Goal: Information Seeking & Learning: Learn about a topic

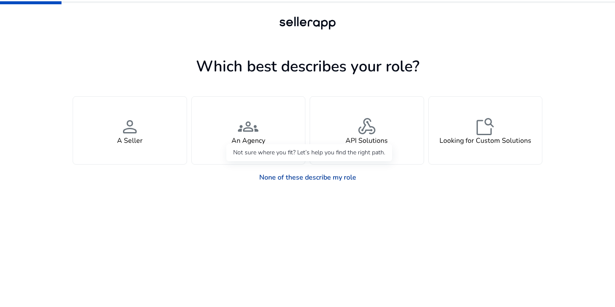
click at [303, 176] on link "None of these describe my role" at bounding box center [308, 177] width 111 height 17
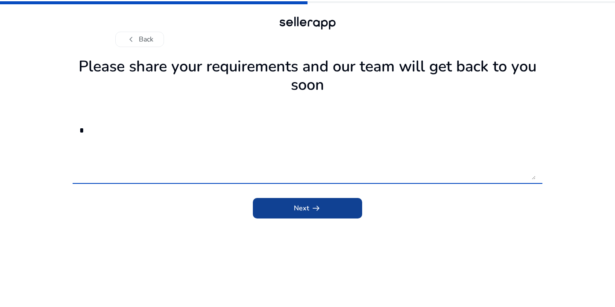
type textarea "*"
click at [295, 208] on span "Next arrow_right_alt" at bounding box center [307, 208] width 27 height 10
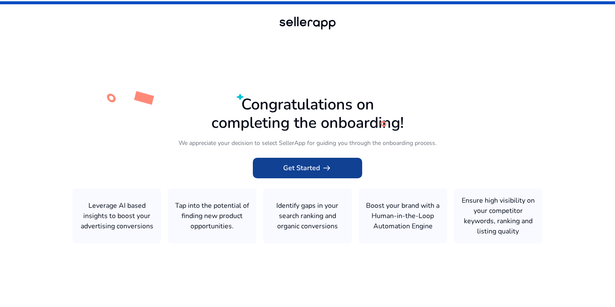
click at [304, 161] on span at bounding box center [307, 168] width 109 height 21
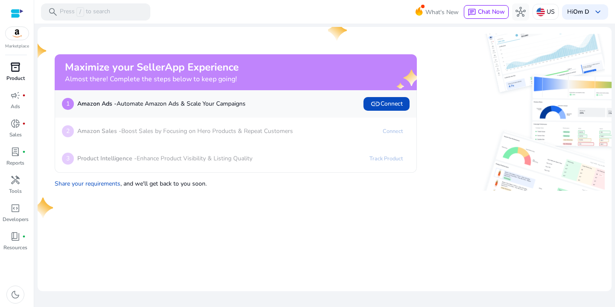
click at [19, 74] on link "inventory_2 Product" at bounding box center [15, 74] width 31 height 28
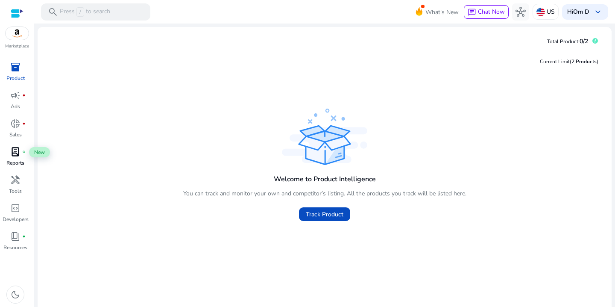
click at [17, 157] on span "lab_profile" at bounding box center [15, 152] width 10 height 10
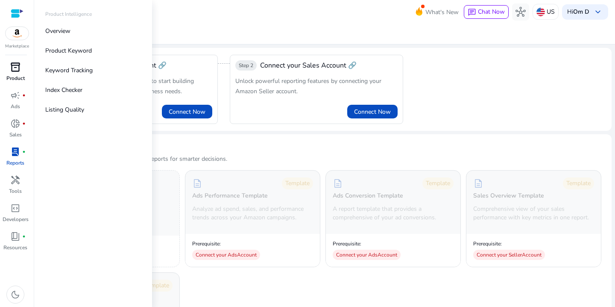
click at [15, 74] on p "Product" at bounding box center [15, 78] width 18 height 8
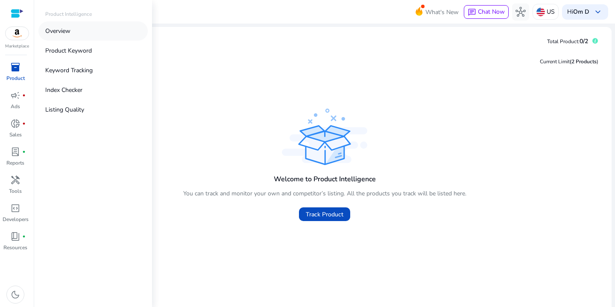
click at [58, 36] on link "Overview" at bounding box center [92, 30] width 109 height 19
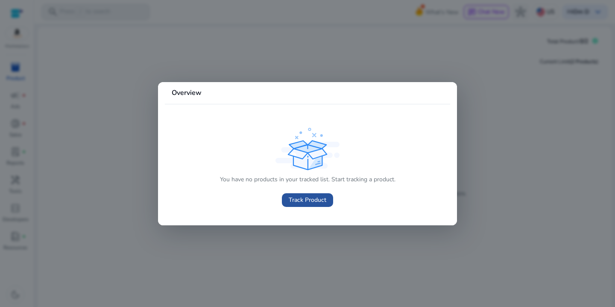
click at [305, 203] on span "Track Product" at bounding box center [308, 199] width 38 height 9
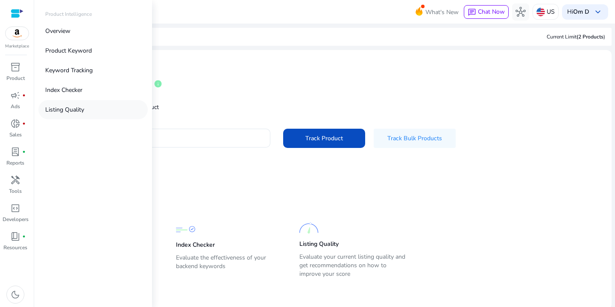
click at [79, 103] on link "Listing Quality" at bounding box center [92, 109] width 109 height 19
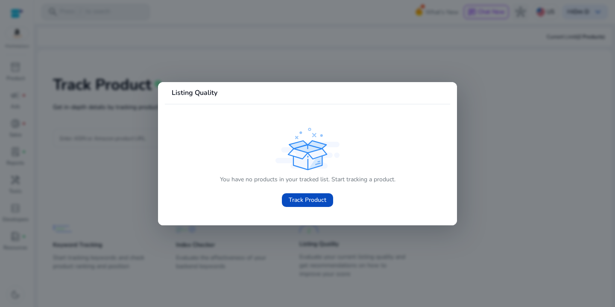
click at [235, 196] on div "You have no products in your tracked list. Start tracking a product. Track Prod…" at bounding box center [308, 191] width 176 height 38
click at [265, 219] on mat-card "Listing Quality You have no products in your tracked list. Start tracking a pro…" at bounding box center [307, 153] width 299 height 143
click at [304, 198] on span "Track Product" at bounding box center [308, 199] width 38 height 9
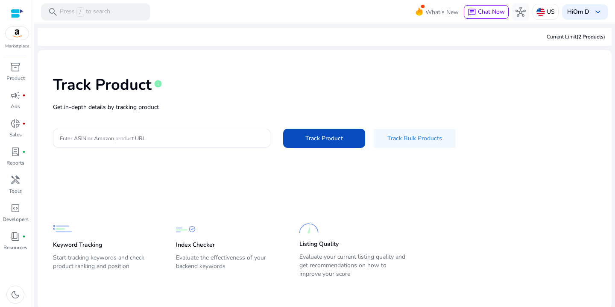
click at [11, 36] on img at bounding box center [17, 33] width 23 height 13
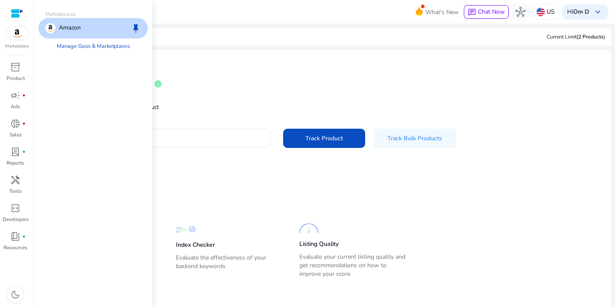
click at [71, 28] on p "Amazon" at bounding box center [70, 28] width 22 height 10
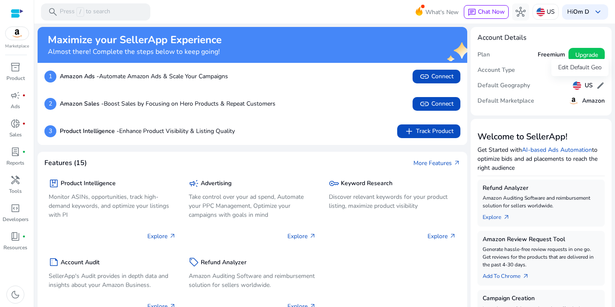
click at [600, 85] on span "edit" at bounding box center [601, 85] width 9 height 9
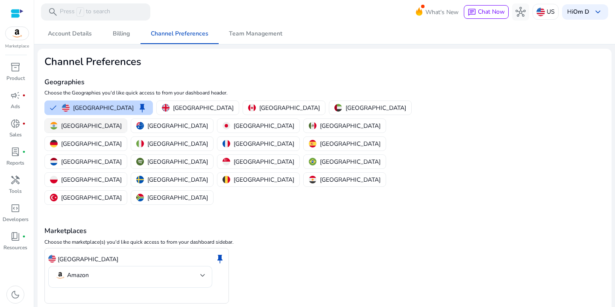
click at [122, 121] on p "[GEOGRAPHIC_DATA]" at bounding box center [91, 125] width 61 height 9
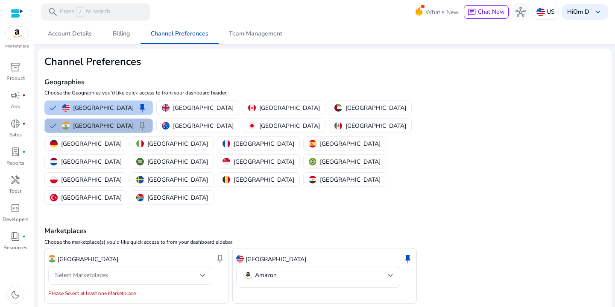
click at [88, 108] on p "[GEOGRAPHIC_DATA]" at bounding box center [103, 107] width 61 height 9
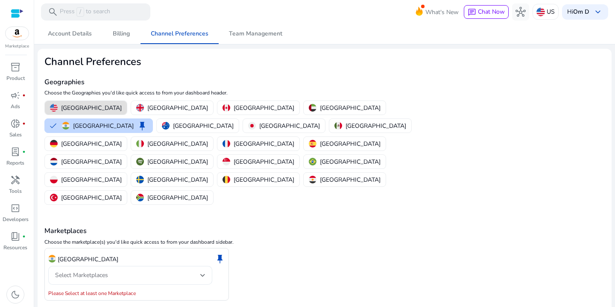
click at [122, 271] on div "Select Marketplaces" at bounding box center [127, 275] width 145 height 9
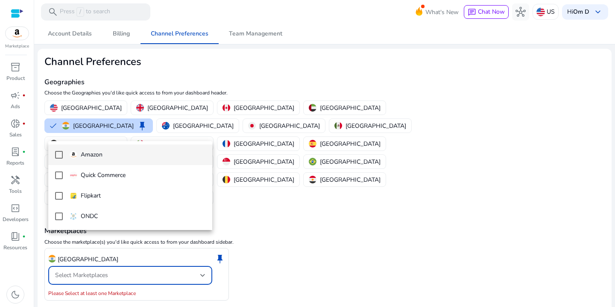
click at [116, 154] on span "Amazon" at bounding box center [138, 154] width 136 height 9
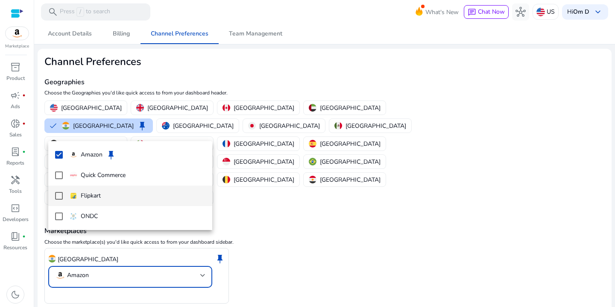
click at [96, 192] on p "Flipkart" at bounding box center [91, 195] width 20 height 9
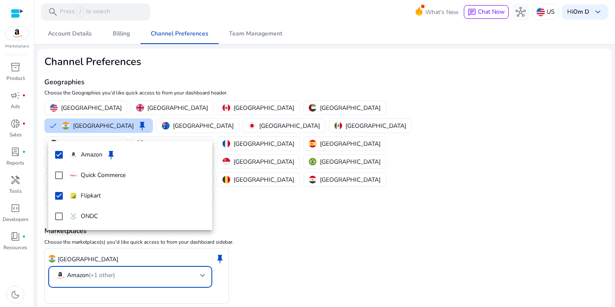
click at [80, 284] on div at bounding box center [307, 153] width 615 height 307
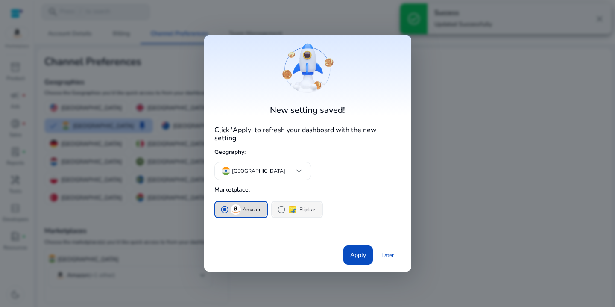
click at [281, 206] on span "radio_button_unchecked" at bounding box center [281, 209] width 9 height 9
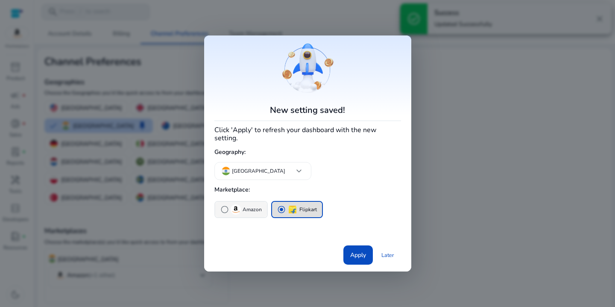
click at [253, 205] on p "Amazon" at bounding box center [252, 209] width 19 height 9
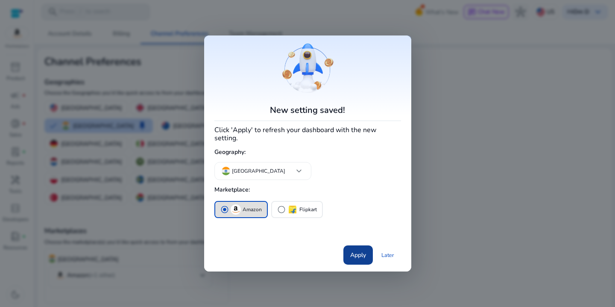
click at [358, 253] on span "Apply" at bounding box center [358, 254] width 16 height 9
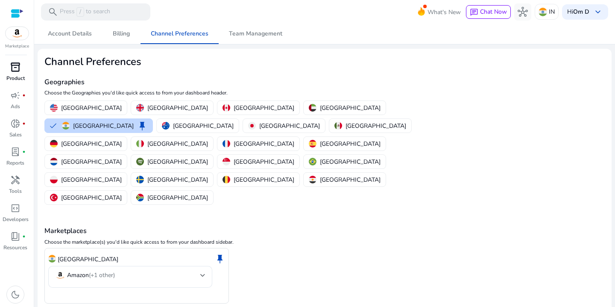
click at [17, 77] on p "Product" at bounding box center [15, 78] width 18 height 8
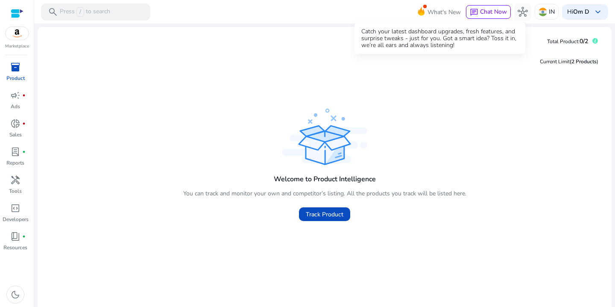
click at [436, 14] on span "What's New" at bounding box center [444, 12] width 33 height 15
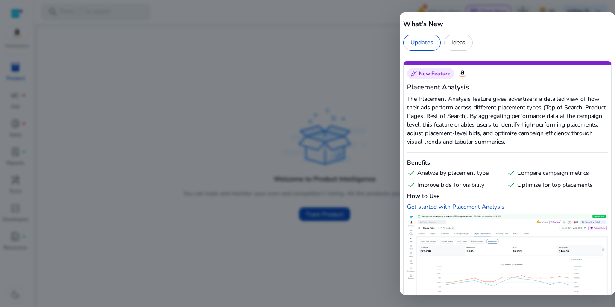
click at [457, 44] on div "Ideas" at bounding box center [458, 43] width 29 height 16
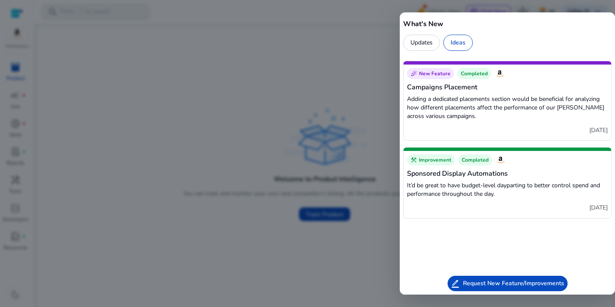
click at [325, 77] on div at bounding box center [307, 153] width 615 height 307
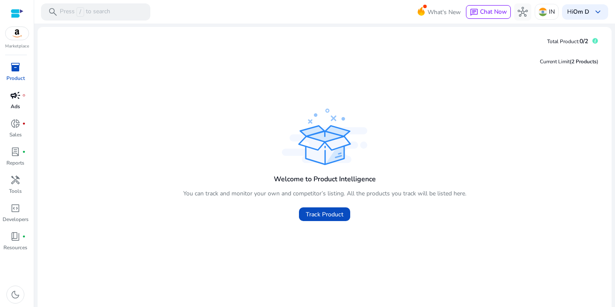
click at [22, 112] on link "campaign fiber_manual_record Ads" at bounding box center [15, 102] width 31 height 28
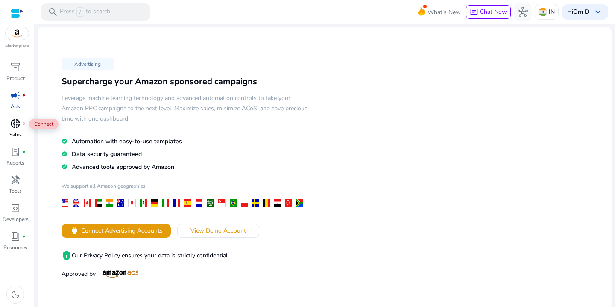
click at [18, 128] on span "donut_small" at bounding box center [15, 123] width 10 height 10
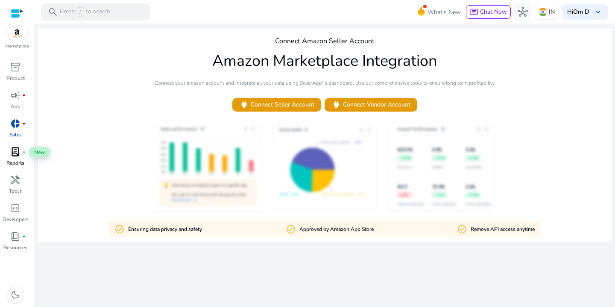
click at [18, 149] on span "lab_profile" at bounding box center [15, 152] width 10 height 10
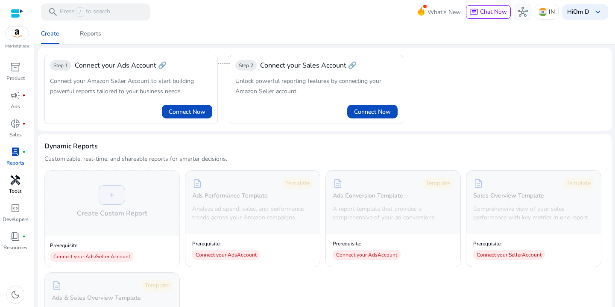
click at [20, 191] on p "Tools" at bounding box center [15, 191] width 13 height 8
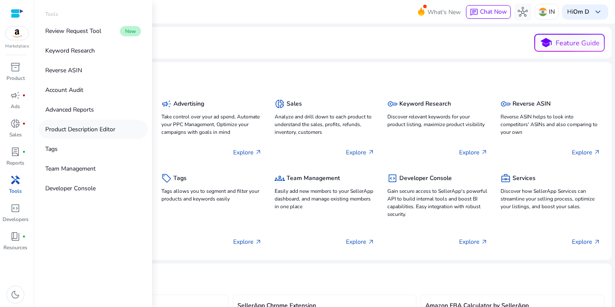
click at [71, 120] on link "Product Description Editor" at bounding box center [92, 129] width 109 height 19
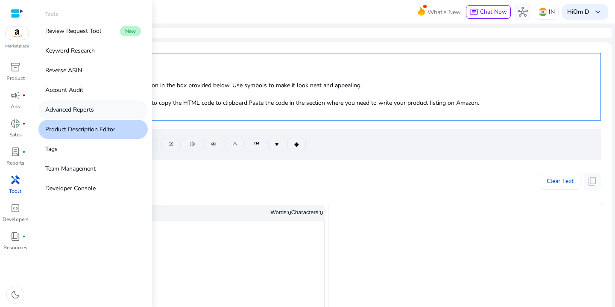
click at [73, 108] on p "Advanced Reports" at bounding box center [69, 109] width 49 height 9
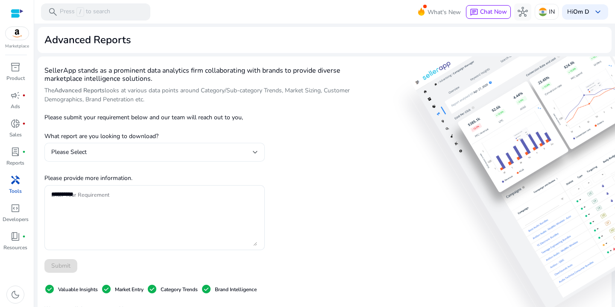
click at [184, 144] on div "Please Select" at bounding box center [154, 152] width 207 height 19
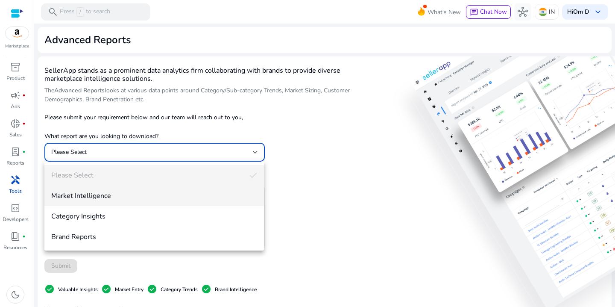
click at [135, 193] on span "Market Intelligence" at bounding box center [154, 195] width 206 height 9
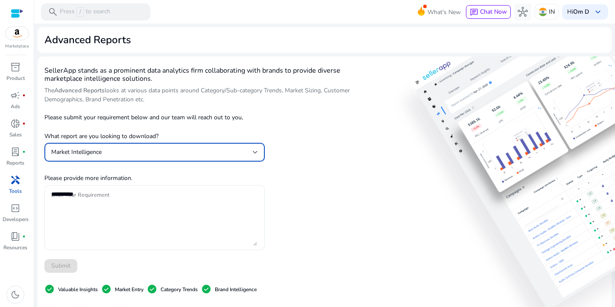
click at [132, 209] on textarea "Enter Your Requirement" at bounding box center [154, 217] width 206 height 56
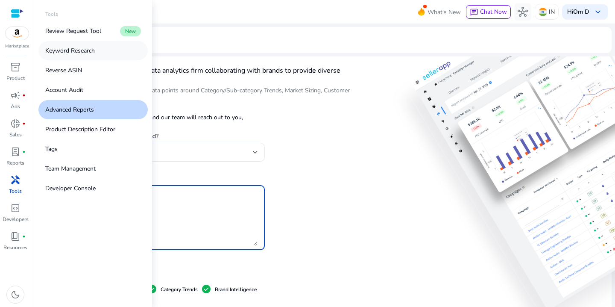
click at [78, 50] on p "Keyword Research" at bounding box center [70, 50] width 50 height 9
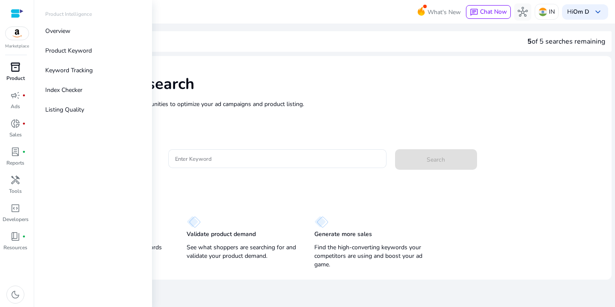
click at [15, 72] on span "inventory_2" at bounding box center [15, 67] width 10 height 10
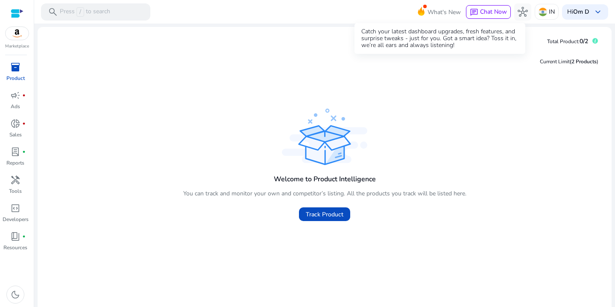
click at [428, 17] on span "What's New" at bounding box center [444, 12] width 33 height 15
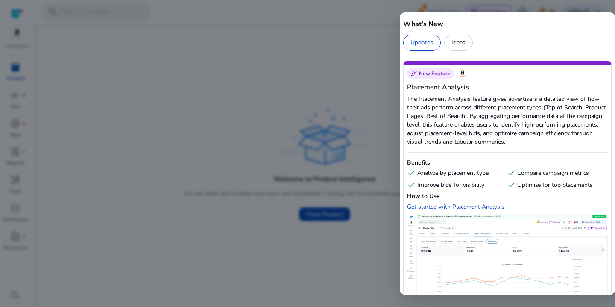
click at [350, 56] on div at bounding box center [307, 153] width 615 height 307
